Goal: Contribute content: Add original content to the website for others to see

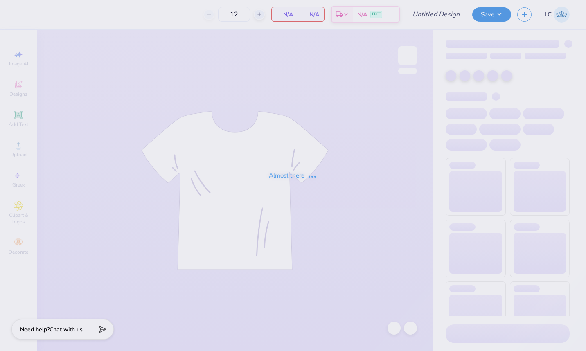
type input "Theta GCN"
type input "200"
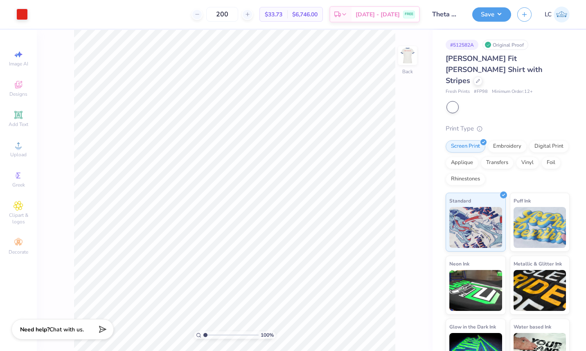
click at [15, 122] on span "Add Text" at bounding box center [19, 124] width 20 height 7
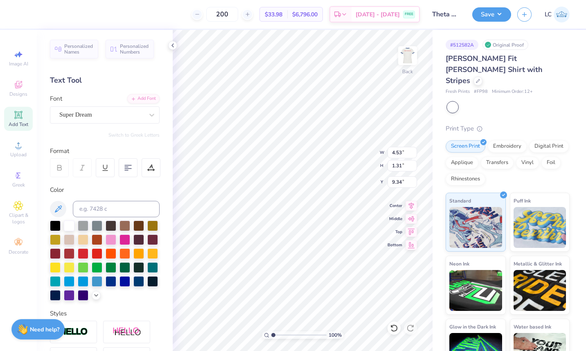
click at [116, 253] on div at bounding box center [111, 253] width 11 height 11
click at [494, 12] on button "Save" at bounding box center [491, 14] width 39 height 14
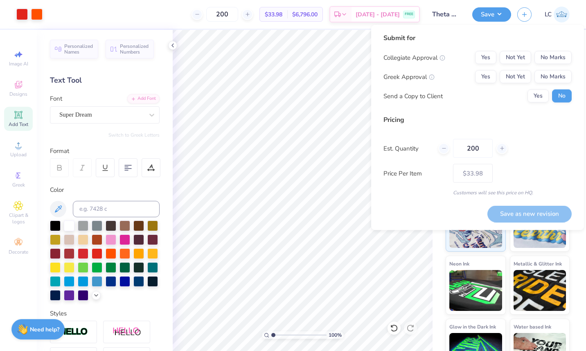
click at [552, 53] on button "No Marks" at bounding box center [552, 57] width 37 height 13
click at [482, 80] on button "Yes" at bounding box center [485, 76] width 21 height 13
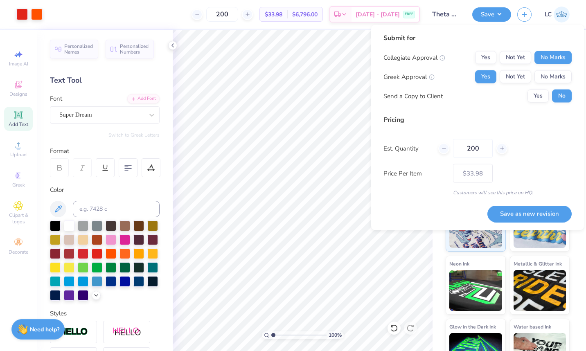
click at [544, 214] on button "Save as new revision" at bounding box center [529, 213] width 84 height 17
type input "$33.98"
